Goal: Use online tool/utility: Utilize a website feature to perform a specific function

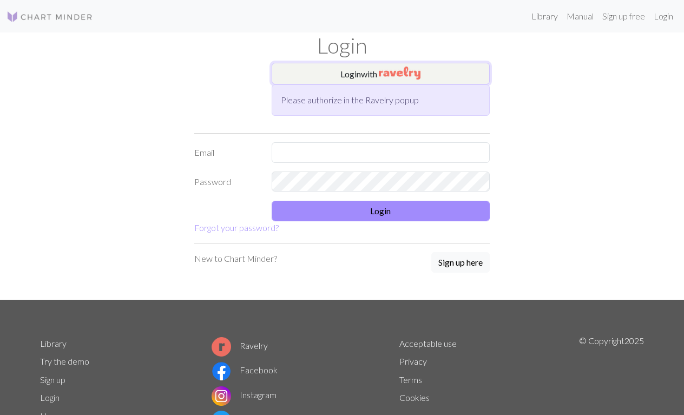
click at [313, 78] on button "Login with" at bounding box center [381, 74] width 219 height 22
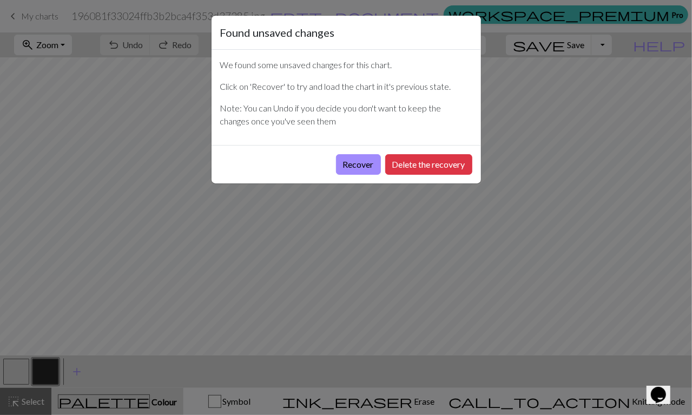
click at [347, 168] on button "Recover" at bounding box center [358, 164] width 45 height 21
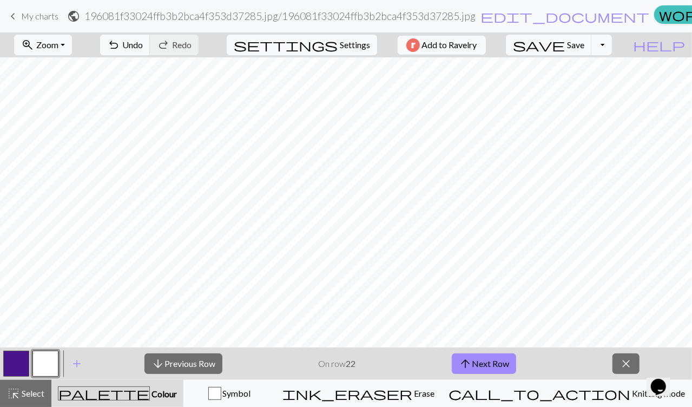
click at [630, 396] on span "Knitting mode" at bounding box center [657, 393] width 55 height 10
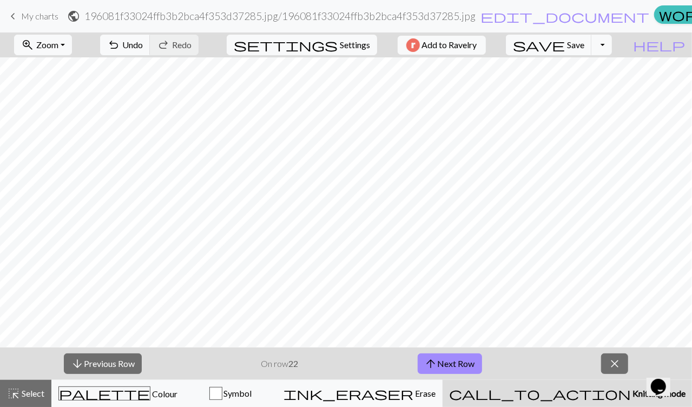
click at [554, 367] on div "arrow_downward Previous Row On row 22 arrow_upward Next Row close" at bounding box center [346, 363] width 692 height 32
click at [169, 396] on div "palette Colour Colour" at bounding box center [117, 393] width 119 height 14
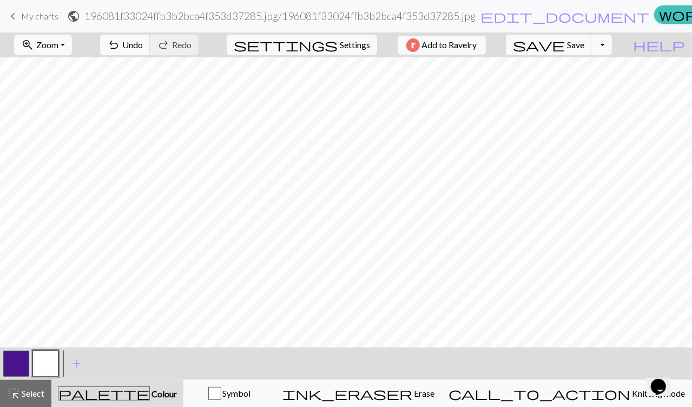
click at [18, 363] on button "button" at bounding box center [16, 364] width 26 height 26
click at [52, 360] on button "button" at bounding box center [45, 364] width 26 height 26
click at [630, 398] on span "Knitting mode" at bounding box center [657, 393] width 55 height 10
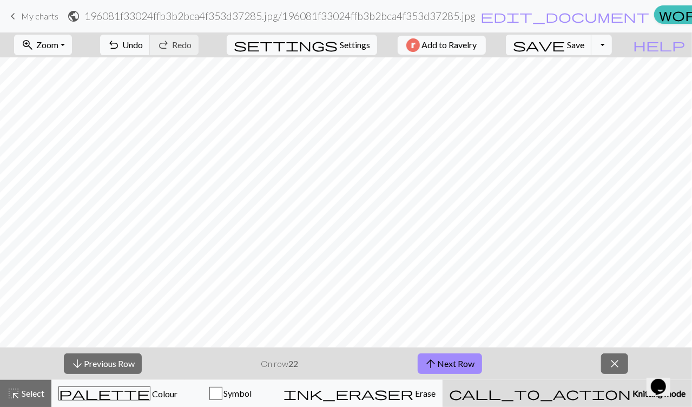
click at [463, 365] on button "arrow_upward Next Row" at bounding box center [450, 363] width 64 height 21
